Goal: Transaction & Acquisition: Download file/media

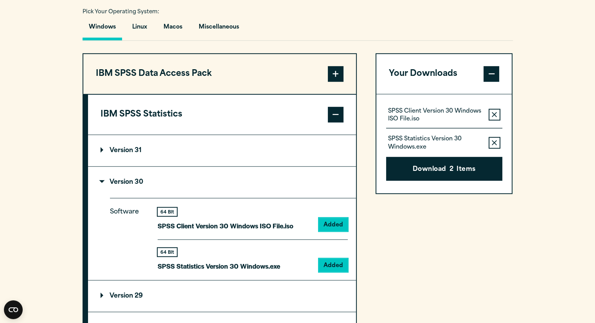
click at [335, 116] on span at bounding box center [336, 115] width 16 height 16
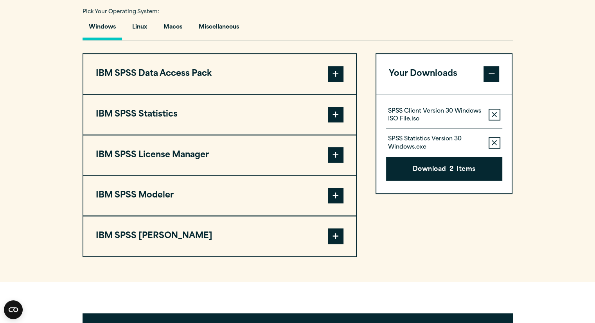
click at [340, 233] on span at bounding box center [336, 236] width 16 height 16
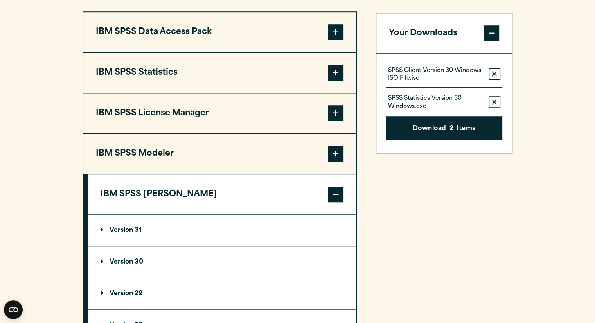
scroll to position [627, 0]
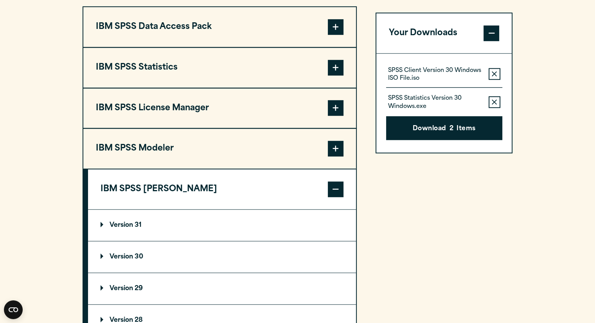
click at [497, 71] on button "Remove this item from your software download list" at bounding box center [494, 74] width 12 height 12
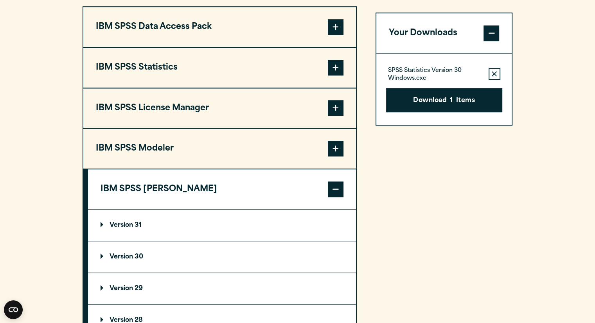
click at [497, 71] on button "Remove this item from your software download list" at bounding box center [494, 74] width 12 height 12
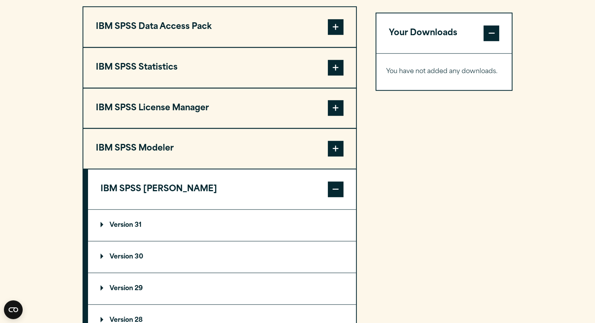
click at [109, 286] on p "Version 29" at bounding box center [121, 288] width 42 height 6
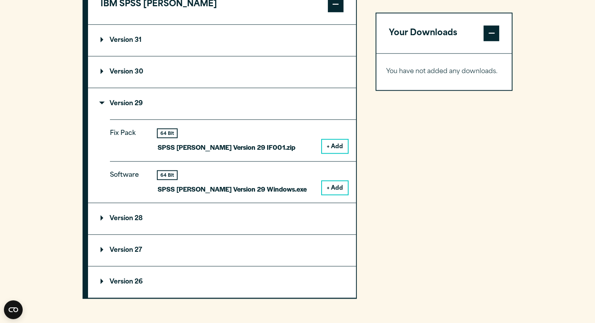
scroll to position [835, 0]
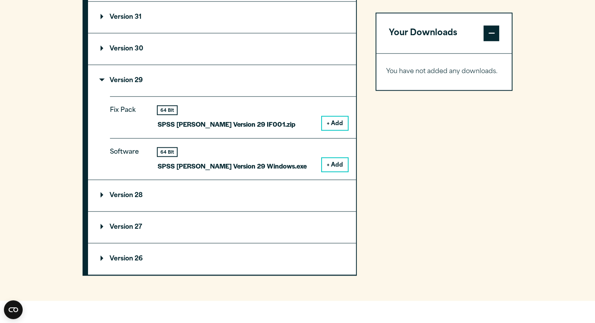
click at [343, 159] on button "+ Add" at bounding box center [335, 164] width 26 height 13
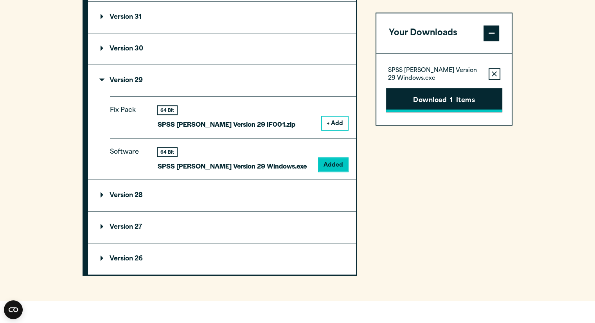
click at [456, 100] on button "Download 1 Items" at bounding box center [444, 100] width 116 height 24
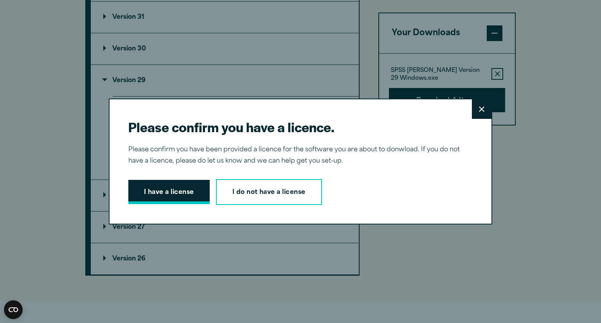
click at [151, 196] on button "I have a license" at bounding box center [168, 192] width 81 height 24
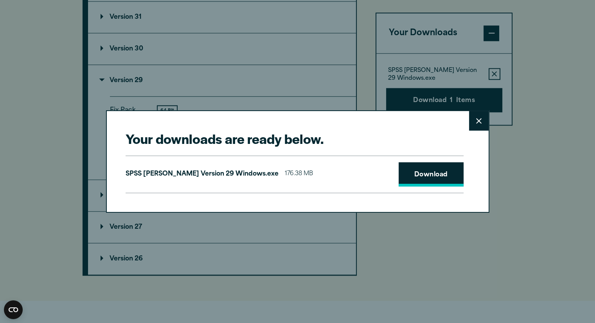
click at [441, 175] on link "Download" at bounding box center [430, 174] width 65 height 24
drag, startPoint x: 563, startPoint y: 210, endPoint x: 506, endPoint y: 298, distance: 104.5
click at [506, 298] on div "Your downloads are ready below. Close SPSS [PERSON_NAME] Version 29 Windows.exe…" at bounding box center [297, 161] width 595 height 323
